Goal: Task Accomplishment & Management: Use online tool/utility

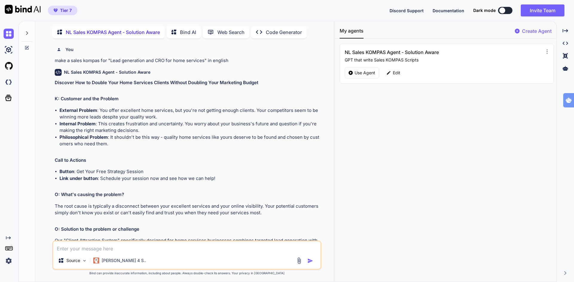
scroll to position [2960, 0]
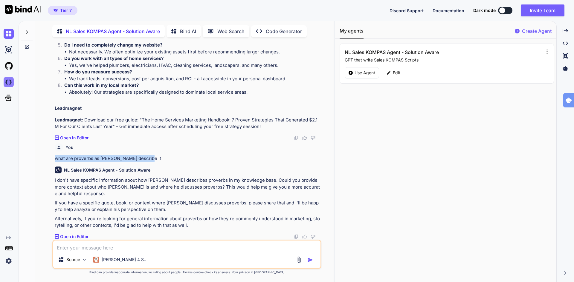
click at [7, 82] on img at bounding box center [9, 82] width 10 height 10
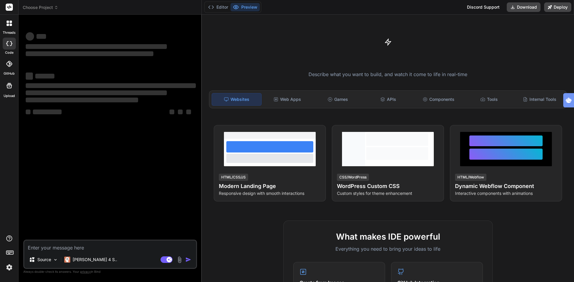
click at [45, 8] on span "Choose Project" at bounding box center [41, 7] width 36 height 6
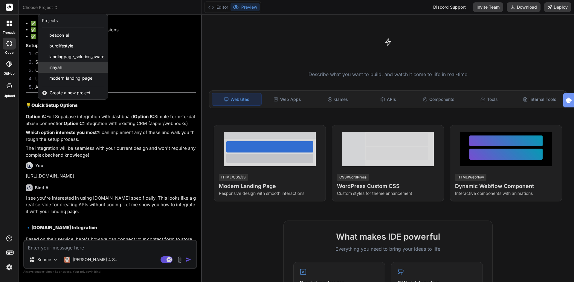
scroll to position [998, 0]
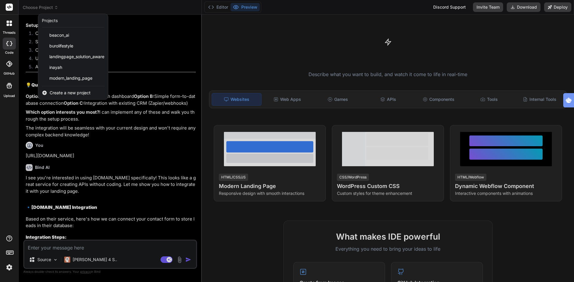
click at [55, 93] on span "Create a new project" at bounding box center [70, 93] width 41 height 6
type textarea "x"
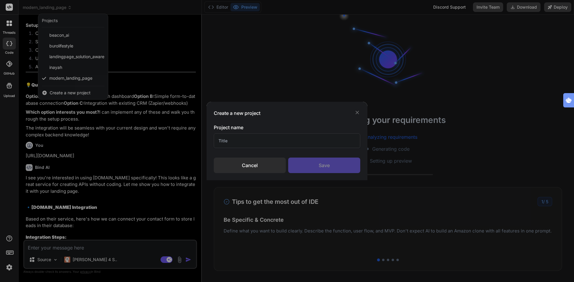
click at [236, 141] on input "text" at bounding box center [287, 141] width 146 height 15
type input "B"
type input "Mark"
type textarea "x"
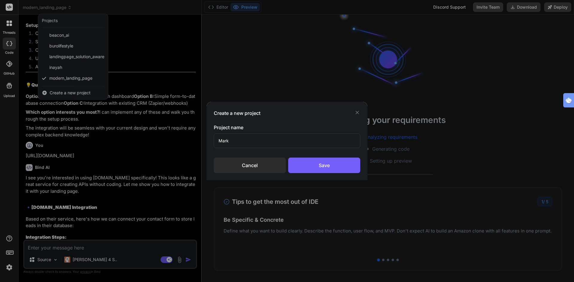
type input "Mark B"
type textarea "x"
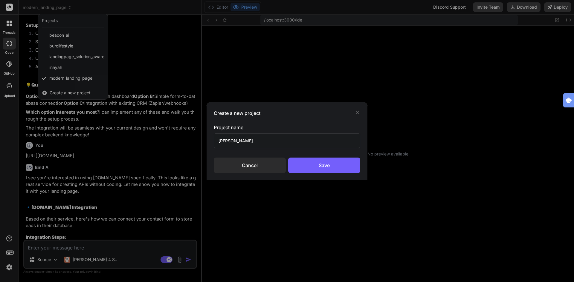
type input "Mark Bodor"
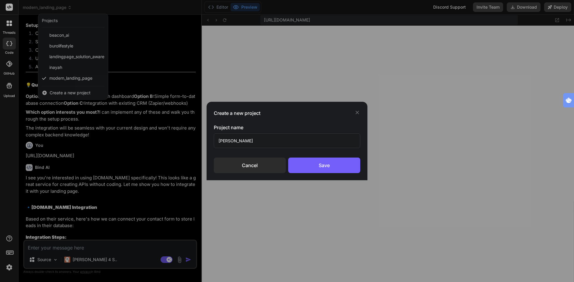
scroll to position [204, 0]
type textarea "x"
type input "Mark Bodor"
click at [328, 165] on div "Save" at bounding box center [324, 166] width 72 height 16
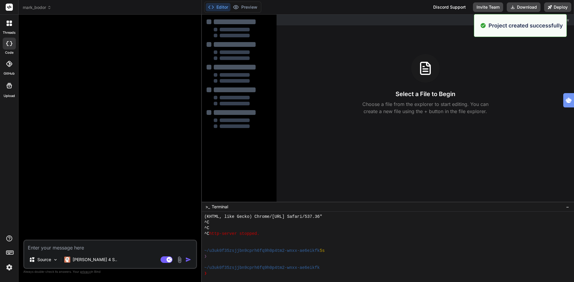
click at [70, 248] on textarea at bounding box center [110, 246] width 172 height 11
type textarea "x"
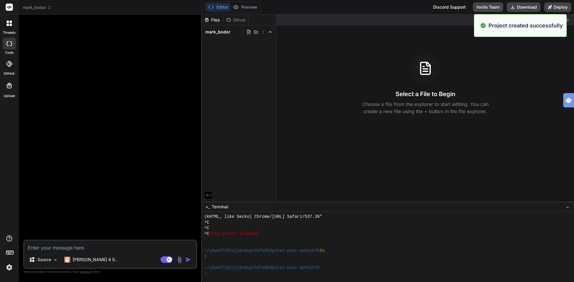
paste textarea "Landing Page Wireframe – Problem‑Aware Entrepreneur with a DI DISC Profile (Dom…"
type textarea "Landing Page Wireframe – Problem‑Aware Entrepreneur with a DI DISC Profile (Dom…"
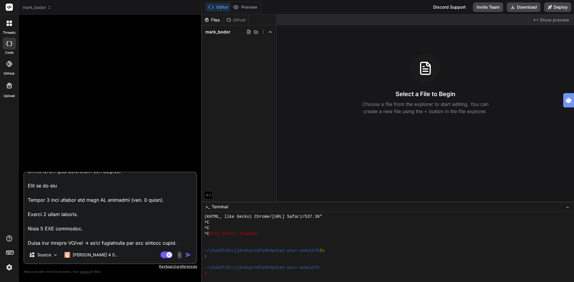
type textarea "x"
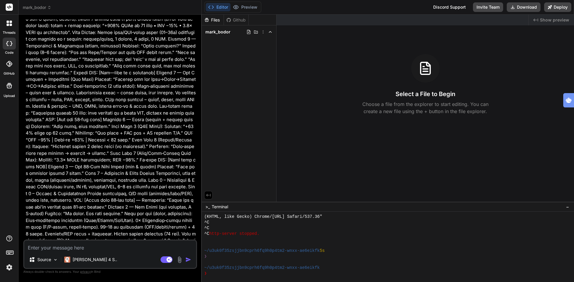
scroll to position [0, 0]
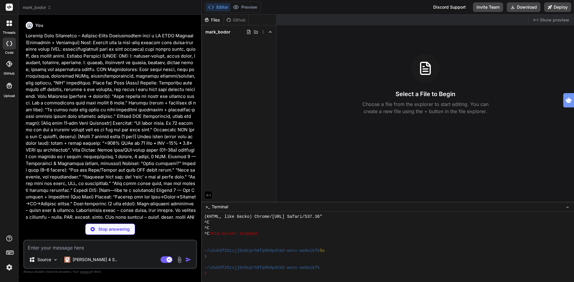
click at [25, 35] on div "You Bind AI 🔹 Project: DI Profile Landing Page 🔧 Tech Stack: Pure HTML/CSS/Java…" at bounding box center [111, 119] width 172 height 200
click at [103, 230] on p "Stop answering" at bounding box center [113, 230] width 31 height 6
type textarea "x"
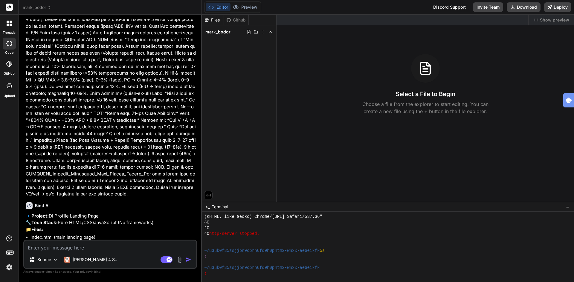
scroll to position [613, 0]
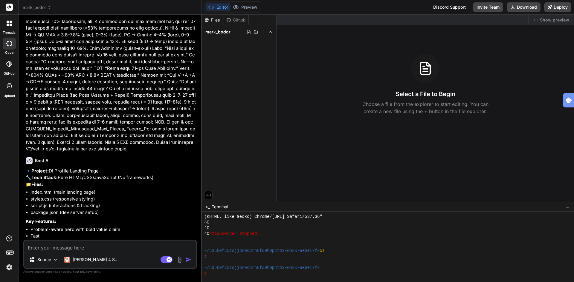
click at [81, 250] on textarea at bounding box center [110, 246] width 172 height 11
paste textarea "Landing Page Wireframe – Problem‑Aware Entrepreneur with a DI DISC Profile (Dom…"
type textarea "Landing Page Wireframe – Problem‑Aware Entrepreneur with a DI DISC Profile (Dom…"
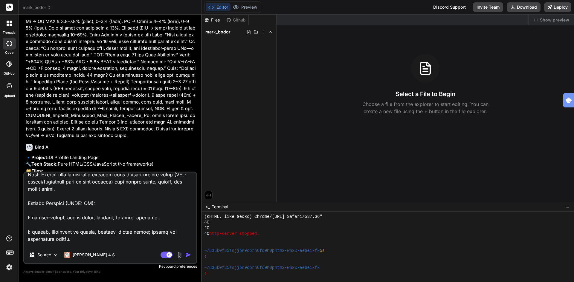
scroll to position [0, 0]
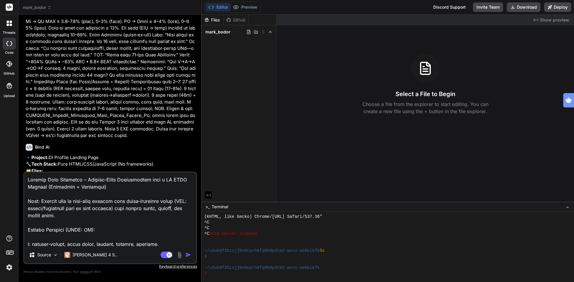
click at [51, 180] on textarea at bounding box center [110, 210] width 172 height 74
type textarea "x"
type textarea "CLanding Page Wireframe – Problem‑Aware Entrepreneur with a DI DISC Profile (Do…"
type textarea "x"
type textarea "CrLanding Page Wireframe – Problem‑Aware Entrepreneur with a DI DISC Profile (D…"
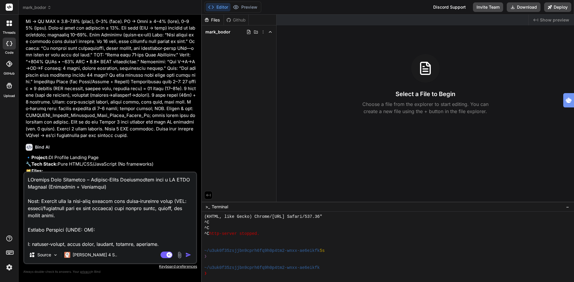
type textarea "x"
type textarea "CreLanding Page Wireframe – Problem‑Aware Entrepreneur with a DI DISC Profile (…"
type textarea "x"
type textarea "CreaLanding Page Wireframe – Problem‑Aware Entrepreneur with a DI DISC Profile …"
type textarea "x"
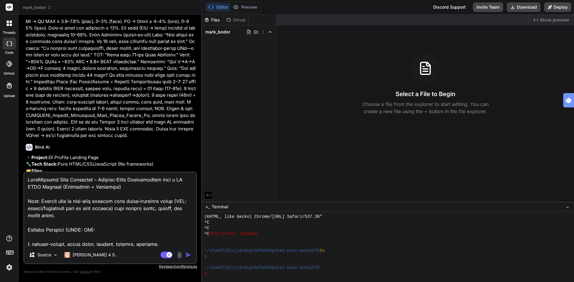
type textarea "CreatLanding Page Wireframe – Problem‑Aware Entrepreneur with a DI DISC Profile…"
type textarea "x"
type textarea "CreateLanding Page Wireframe – Problem‑Aware Entrepreneur with a DI DISC Profil…"
type textarea "x"
type textarea "Create Landing Page Wireframe – Problem‑Aware Entrepreneur with a DI DISC Profi…"
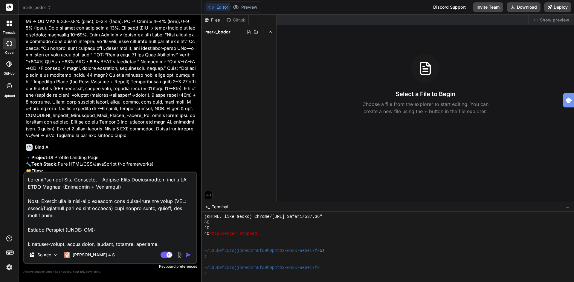
type textarea "x"
type textarea "Create aLanding Page Wireframe – Problem‑Aware Entrepreneur with a DI DISC Prof…"
type textarea "x"
type textarea "Create a Landing Page Wireframe – Problem‑Aware Entrepreneur with a DI DISC Pro…"
type textarea "x"
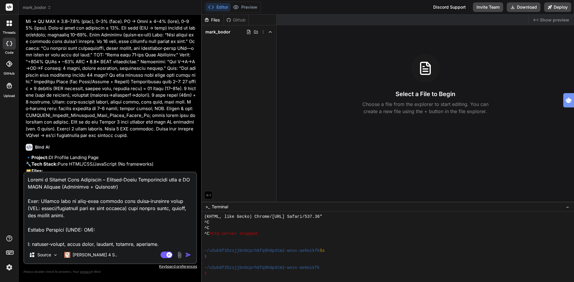
type textarea "Create a hLanding Page Wireframe – Problem‑Aware Entrepreneur with a DI DISC Pr…"
type textarea "x"
type textarea "Create a hiLanding Page Wireframe – Problem‑Aware Entrepreneur with a DI DISC P…"
type textarea "x"
type textarea "Create a higLanding Page Wireframe – Problem‑Aware Entrepreneur with a DI DISC …"
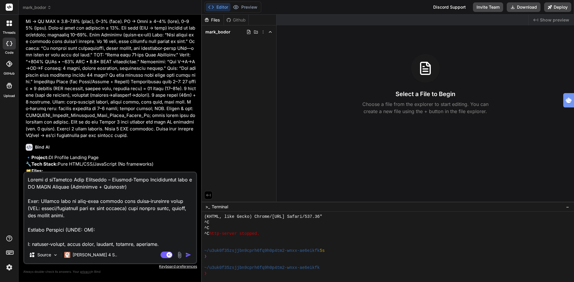
type textarea "x"
type textarea "Create a highLanding Page Wireframe – Problem‑Aware Entrepreneur with a DI DISC…"
type textarea "x"
type textarea "Create a high Landing Page Wireframe – Problem‑Aware Entrepreneur with a DI DIS…"
type textarea "x"
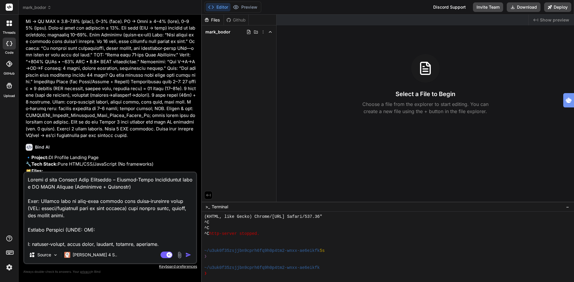
type textarea "Create a high cLanding Page Wireframe – Problem‑Aware Entrepreneur with a DI DI…"
type textarea "x"
type textarea "Create a high coLanding Page Wireframe – Problem‑Aware Entrepreneur with a DI D…"
type textarea "x"
type textarea "Create a high cobLanding Page Wireframe – Problem‑Aware Entrepreneur with a DI …"
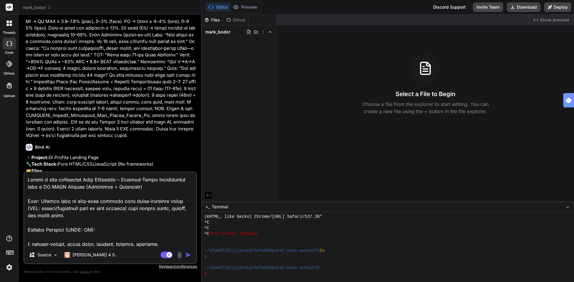
type textarea "x"
type textarea "Create a high cobvLanding Page Wireframe – Problem‑Aware Entrepreneur with a DI…"
type textarea "x"
type textarea "Create a high cobveLanding Page Wireframe – Problem‑Aware Entrepreneur with a D…"
type textarea "x"
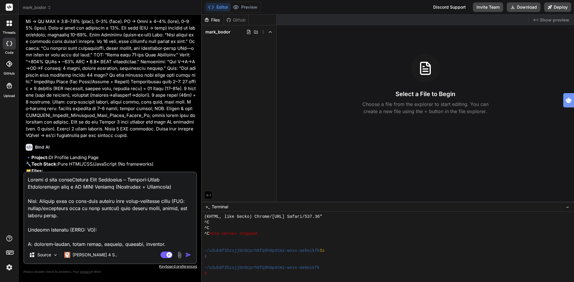
type textarea "Create a high cobverLanding Page Wireframe – Problem‑Aware Entrepreneur with a …"
type textarea "x"
type textarea "Create a high cobveLanding Page Wireframe – Problem‑Aware Entrepreneur with a D…"
type textarea "x"
type textarea "Create a high cobvLanding Page Wireframe – Problem‑Aware Entrepreneur with a DI…"
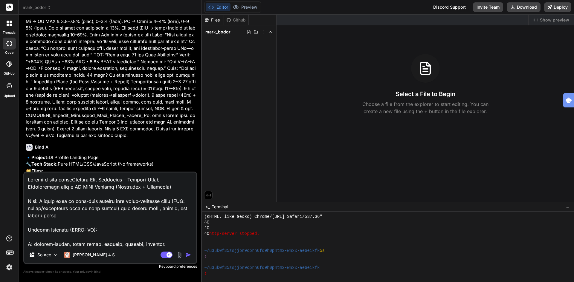
type textarea "x"
type textarea "Create a high cobLanding Page Wireframe – Problem‑Aware Entrepreneur with a DI …"
type textarea "x"
type textarea "Create a high coLanding Page Wireframe – Problem‑Aware Entrepreneur with a DI D…"
type textarea "x"
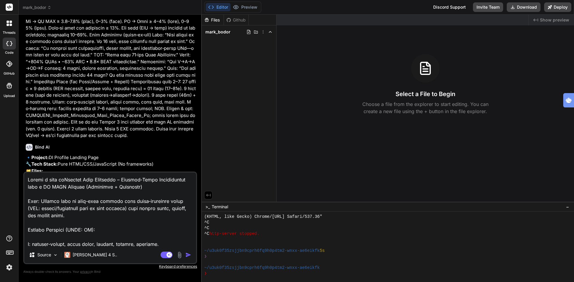
type textarea "Create a high conLanding Page Wireframe – Problem‑Aware Entrepreneur with a DI …"
type textarea "x"
type textarea "Create a high convLanding Page Wireframe – Problem‑Aware Entrepreneur with a DI…"
type textarea "x"
type textarea "Create a high conveLanding Page Wireframe – Problem‑Aware Entrepreneur with a D…"
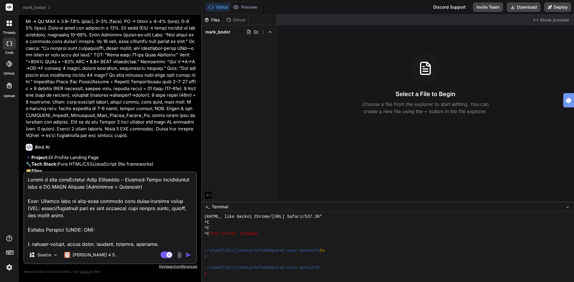
type textarea "x"
type textarea "Create a high converLanding Page Wireframe – Problem‑Aware Entrepreneur with a …"
type textarea "x"
type textarea "Create a high converrLanding Page Wireframe – Problem‑Aware Entrepreneur with a…"
type textarea "x"
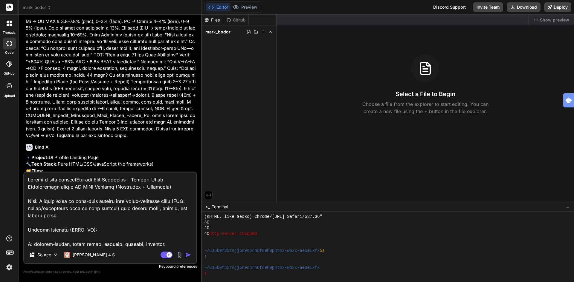
type textarea "Create a high converrtLanding Page Wireframe – Problem‑Aware Entrepreneur with …"
type textarea "x"
type textarea "Create a high converrLanding Page Wireframe – Problem‑Aware Entrepreneur with a…"
type textarea "x"
type textarea "Create a high converLanding Page Wireframe – Problem‑Aware Entrepreneur with a …"
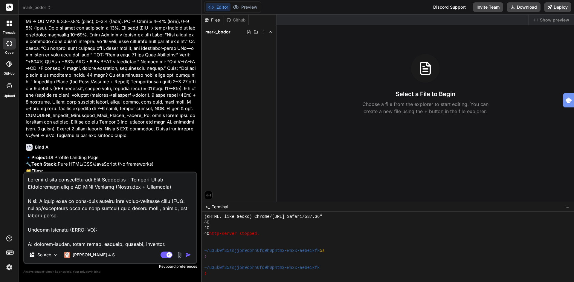
type textarea "x"
type textarea "Create a high convertLanding Page Wireframe – Problem‑Aware Entrepreneur with a…"
type textarea "x"
type textarea "Create a high convertiLanding Page Wireframe – Problem‑Aware Entrepreneur with …"
type textarea "x"
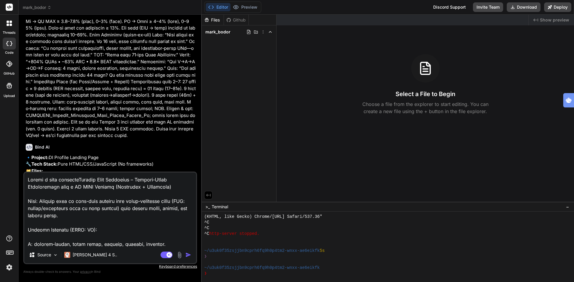
type textarea "Create a high convertinLanding Page Wireframe – Problem‑Aware Entrepreneur with…"
type textarea "x"
type textarea "Create a high convertingLanding Page Wireframe – Problem‑Aware Entrepreneur wit…"
type textarea "x"
type textarea "Create a high converting Landing Page Wireframe – Problem‑Aware Entrepreneur wi…"
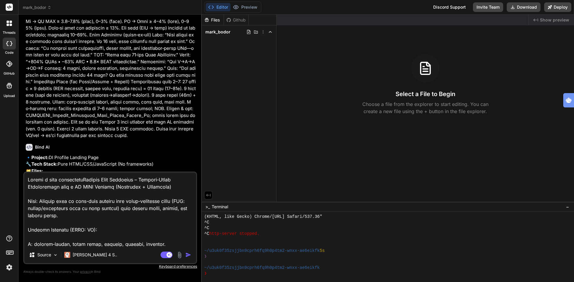
type textarea "x"
type textarea "Create a high converting vLanding Page Wireframe – Problem‑Aware Entrepreneur w…"
type textarea "x"
type textarea "Create a high converting viLanding Page Wireframe – Problem‑Aware Entrepreneur …"
type textarea "x"
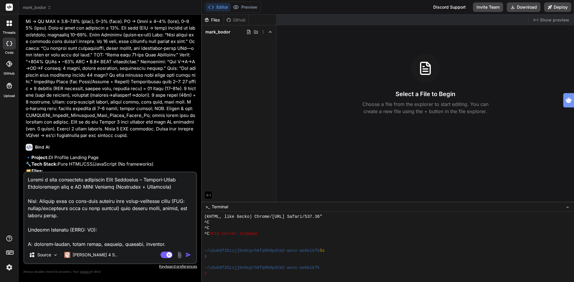
type textarea "Create a high converting visLanding Page Wireframe – Problem‑Aware Entrepreneur…"
type textarea "x"
type textarea "Create a high converting viLanding Page Wireframe – Problem‑Aware Entrepreneur …"
type textarea "x"
type textarea "Create a high converting vLanding Page Wireframe – Problem‑Aware Entrepreneur w…"
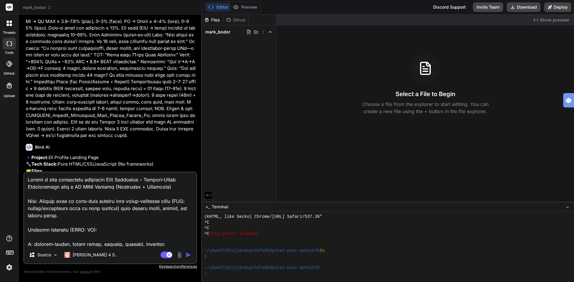
type textarea "x"
type textarea "Create a high converting Landing Page Wireframe – Problem‑Aware Entrepreneur wi…"
type textarea "x"
type textarea "Create a high converting Landing Page Wireframe – Problem‑Aware Entrepreneur wi…"
type textarea "x"
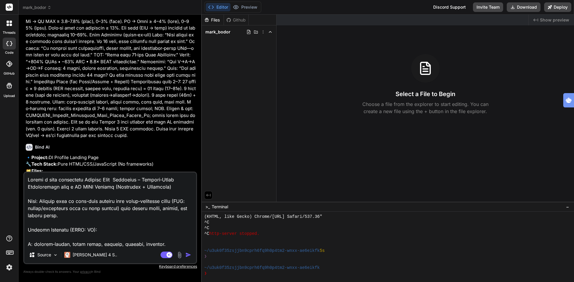
type textarea "Create a high converting Landing Page w Wireframe – Problem‑Aware Entrepreneur …"
type textarea "x"
type textarea "Create a high converting Landing Page wi Wireframe – Problem‑Aware Entrepreneur…"
type textarea "x"
type textarea "Create a high converting Landing Page wir Wireframe – Problem‑Aware Entrepreneu…"
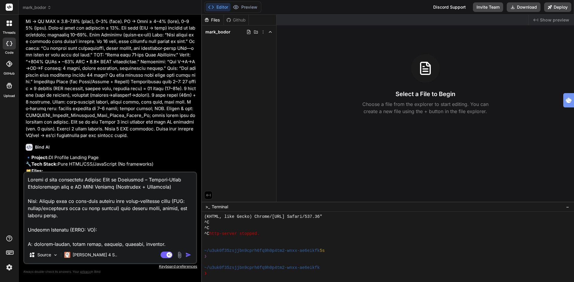
type textarea "x"
type textarea "Create a high converting Landing Page wi Wireframe – Problem‑Aware Entrepreneur…"
type textarea "x"
type textarea "Create a high converting Landing Page wit Wireframe – Problem‑Aware Entrepreneu…"
type textarea "x"
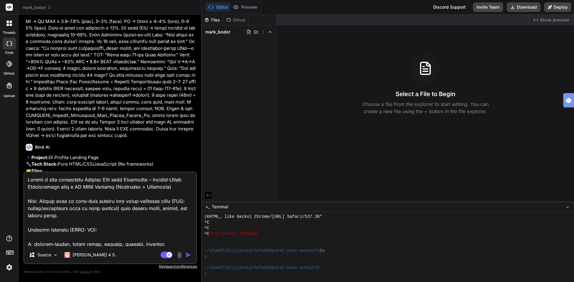
type textarea "Create a high converting Landing Page witgh Wireframe – Problem‑Aware Entrepren…"
type textarea "x"
type textarea "Create a high converting Landing Page witg Wireframe – Problem‑Aware Entreprene…"
type textarea "x"
type textarea "Create a high converting Landing Page wit Wireframe – Problem‑Aware Entrepreneu…"
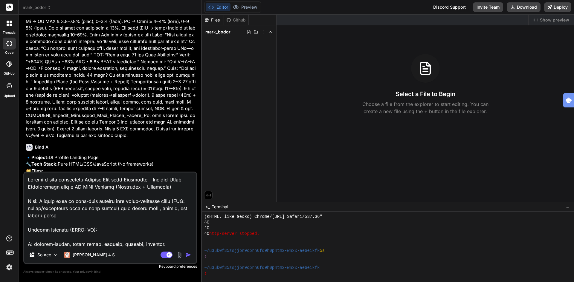
type textarea "x"
type textarea "Create a high converting Landing Page with Wireframe – Problem‑Aware Entreprene…"
type textarea "x"
type textarea "Create a high converting Landing Page with Wireframe – Problem‑Aware Entreprene…"
type textarea "x"
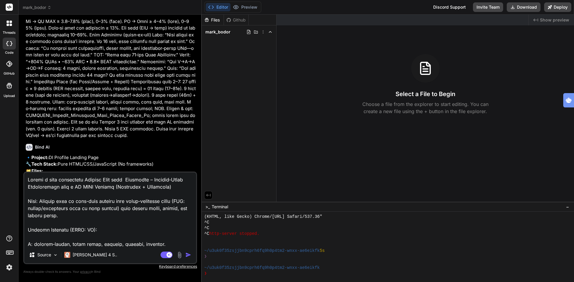
type textarea "Create a high converting Landing Page with v Wireframe – Problem‑Aware Entrepre…"
type textarea "x"
type textarea "Create a high converting Landing Page with vi Wireframe – Problem‑Aware Entrepr…"
type textarea "x"
type textarea "Create a high converting Landing Page with vis Wireframe – Problem‑Aware Entrep…"
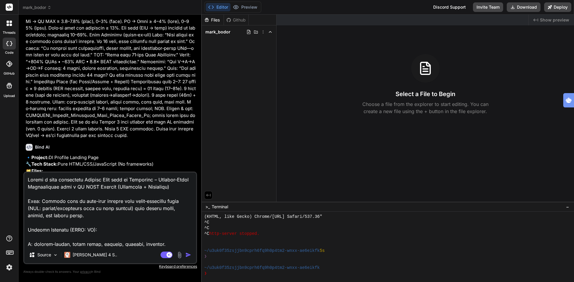
type textarea "x"
type textarea "Create a high converting Landing Page with visu Wireframe – Problem‑Aware Entre…"
type textarea "x"
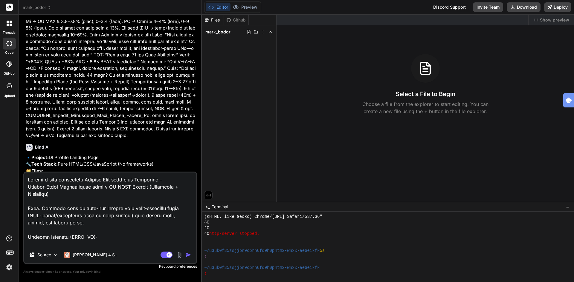
type textarea "Create a high converting Landing Page with visua Wireframe – Problem‑Aware Entr…"
type textarea "x"
type textarea "Create a high converting Landing Page with visual Wireframe – Problem‑Aware Ent…"
type textarea "x"
type textarea "Create a high converting Landing Page with visual Wireframe – Problem‑Aware Ent…"
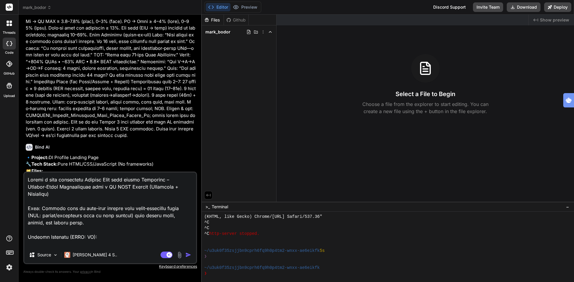
type textarea "x"
type textarea "Create a high converting Landing Page with visual e Wireframe – Problem‑Aware E…"
type textarea "x"
type textarea "Create a high converting Landing Page with visual em Wireframe – Problem‑Aware …"
type textarea "x"
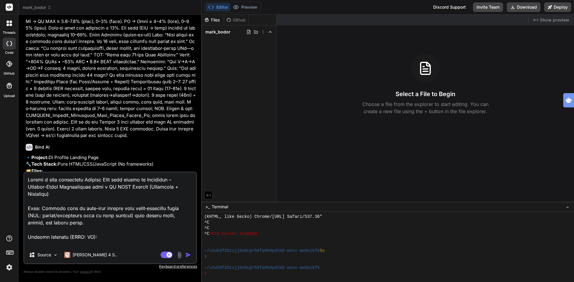
type textarea "Create a high converting Landing Page with visual emo Wireframe – Problem‑Aware…"
type textarea "x"
type textarea "Create a high converting Landing Page with visual emot Wireframe – Problem‑Awar…"
type textarea "x"
type textarea "Create a high converting Landing Page with visual emoti Wireframe – Problem‑Awa…"
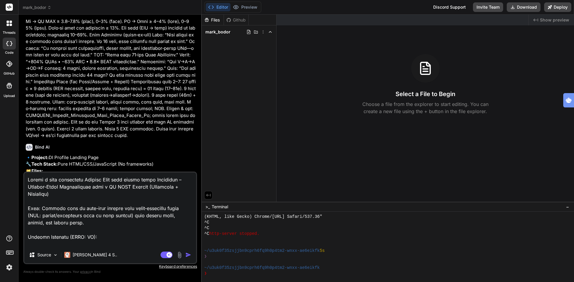
type textarea "x"
type textarea "Create a high converting Landing Page with visual emotio Wireframe – Problem‑Aw…"
type textarea "x"
type textarea "Create a high converting Landing Page with visual emotion Wireframe – Problem‑A…"
type textarea "x"
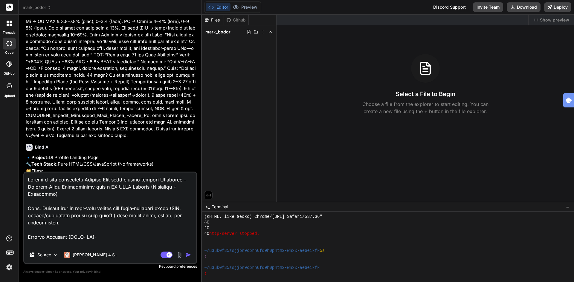
type textarea "Create a high converting Landing Page with visual emotion Wireframe – Problem‑A…"
click at [187, 256] on img "button" at bounding box center [188, 255] width 6 height 6
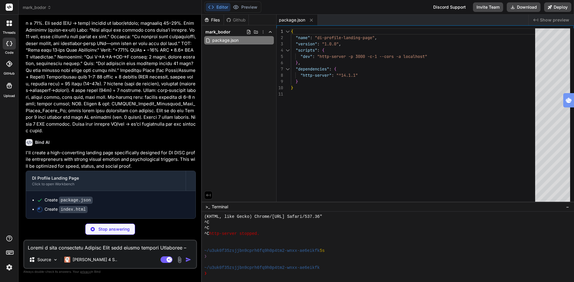
scroll to position [1452, 0]
type textarea "x"
type textarea "</html>"
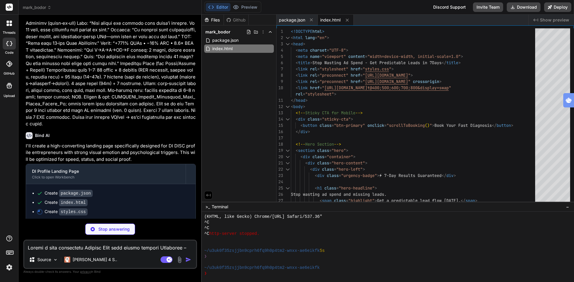
type textarea "x"
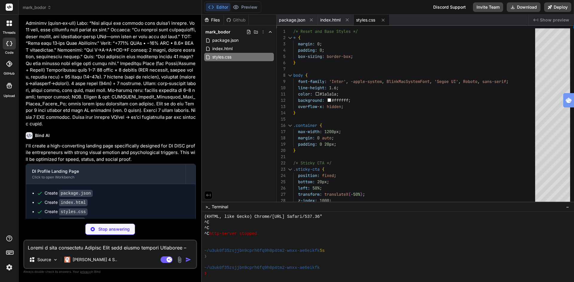
type textarea "x"
type textarea "document.head.appendChild(style); }"
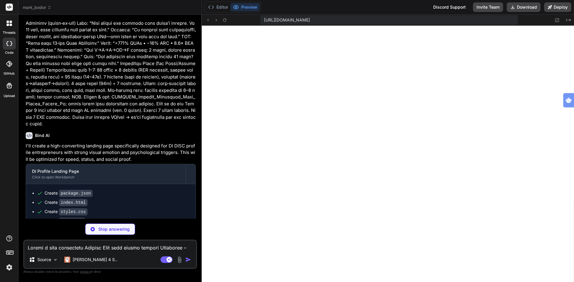
scroll to position [806, 0]
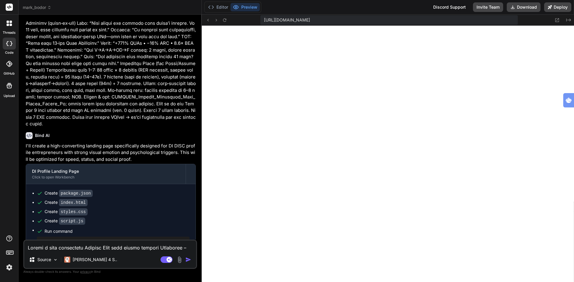
type textarea "x"
click at [556, 20] on icon at bounding box center [556, 20] width 5 height 5
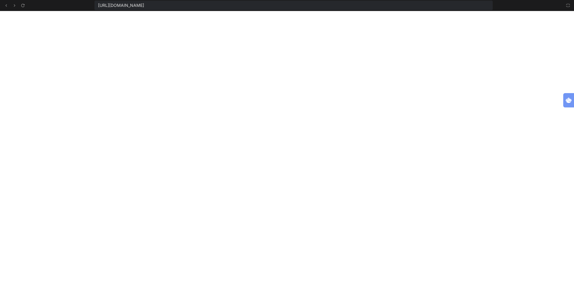
scroll to position [841, 0]
drag, startPoint x: 325, startPoint y: 7, endPoint x: 96, endPoint y: 4, distance: 229.3
click at [96, 4] on div "https://u3uk0f35zsjjbn9cprh6fq9h0p4tm2-wnxx-ae6eikfk--3000--96435430.local-corp…" at bounding box center [293, 6] width 398 height 10
copy span "https://u3uk0f35zsjjbn9cprh6fq9h0p4tm2-wnxx-ae6eikfk--3000--96435430.local-corp…"
